Goal: Navigation & Orientation: Find specific page/section

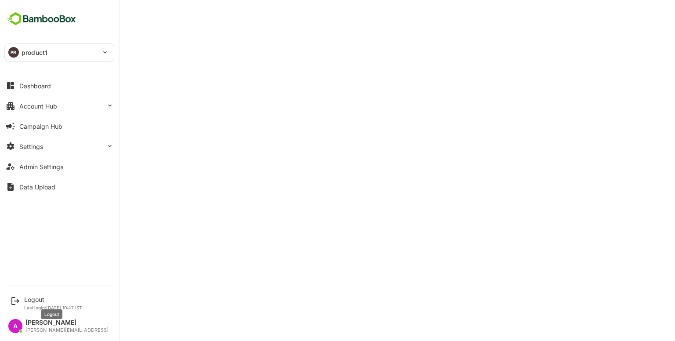
click at [34, 298] on div "Logout" at bounding box center [53, 299] width 58 height 7
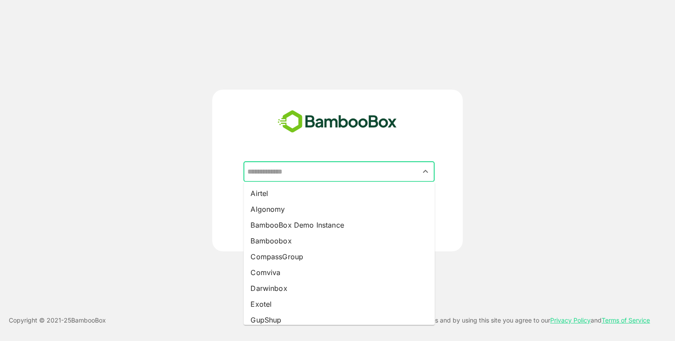
click at [316, 171] on input "text" at bounding box center [339, 171] width 188 height 17
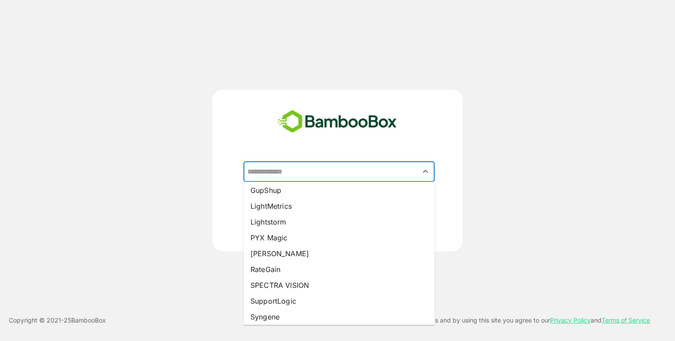
scroll to position [124, 0]
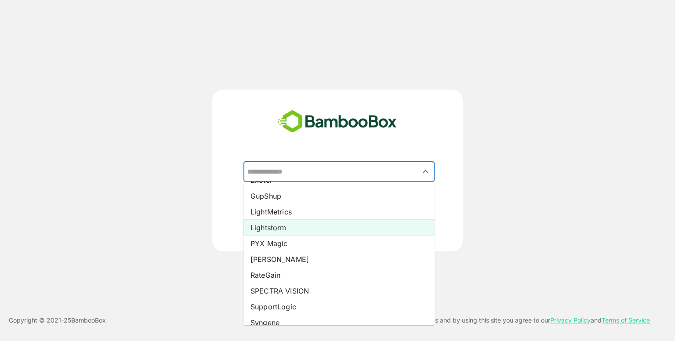
click at [289, 225] on li "Lightstorm" at bounding box center [338, 228] width 191 height 16
type input "**********"
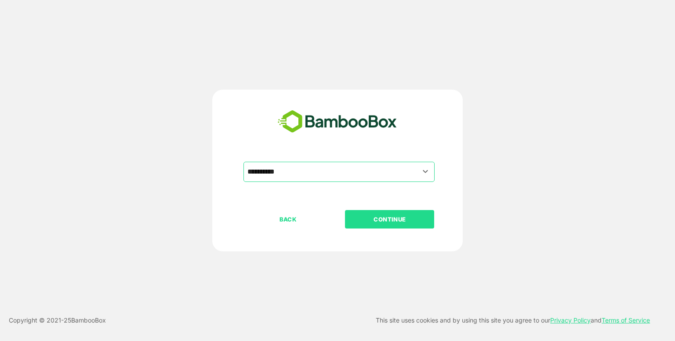
click at [376, 215] on p "CONTINUE" at bounding box center [390, 219] width 88 height 10
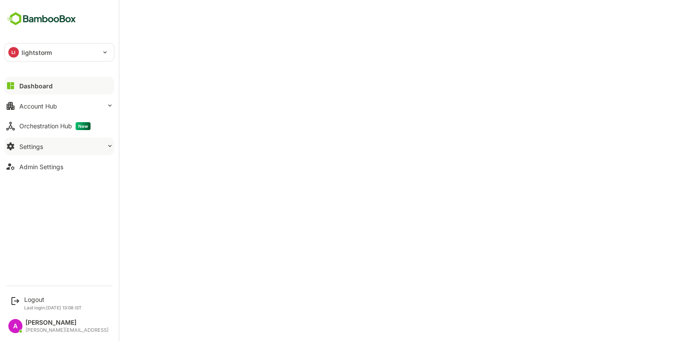
click at [74, 148] on button "Settings" at bounding box center [59, 147] width 110 height 18
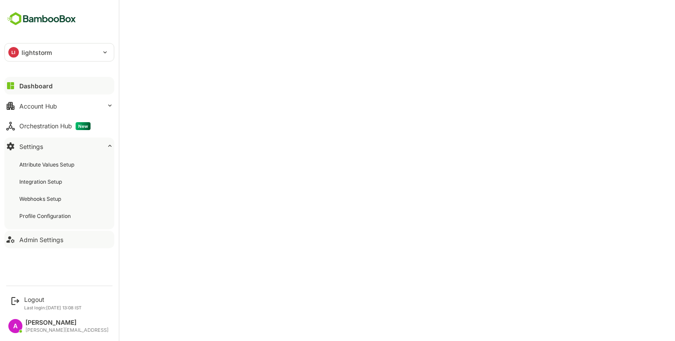
click at [51, 232] on button "Admin Settings" at bounding box center [59, 240] width 110 height 18
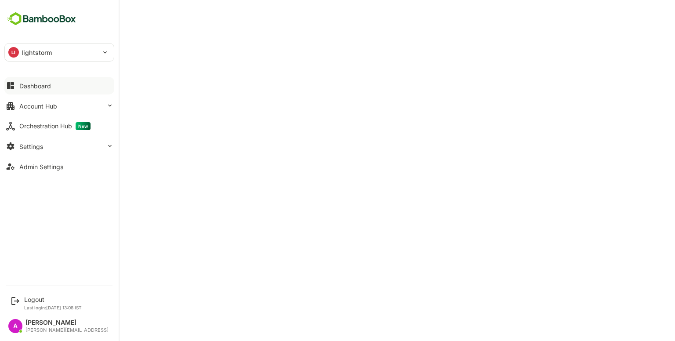
click at [34, 90] on button "Dashboard" at bounding box center [59, 86] width 110 height 18
